Goal: Find specific page/section: Find specific page/section

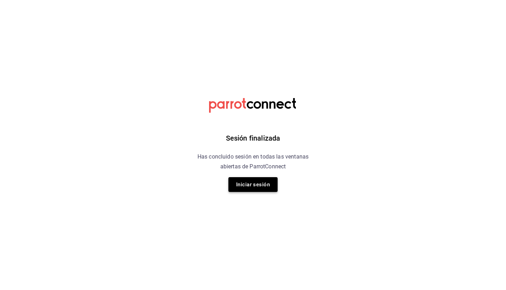
click at [273, 184] on button "Iniciar sesión" at bounding box center [252, 184] width 49 height 15
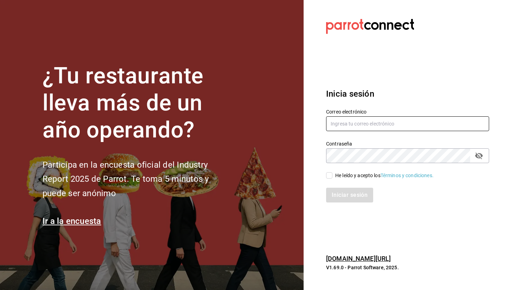
type input "facturacion@makupoke.com"
click at [342, 176] on div "He leído y acepto los Términos y condiciones." at bounding box center [384, 175] width 98 height 7
click at [333, 176] on input "He leído y acepto los Términos y condiciones." at bounding box center [329, 175] width 6 height 6
checkbox input "true"
click at [349, 198] on button "Iniciar sesión" at bounding box center [350, 195] width 48 height 15
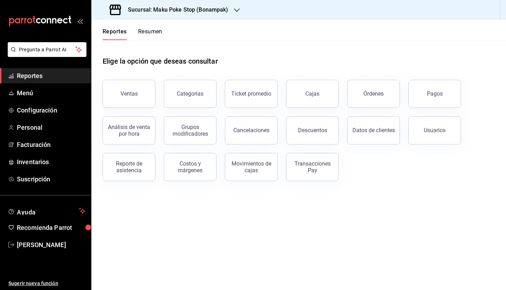
click at [38, 80] on span "Reportes" at bounding box center [51, 75] width 69 height 9
